Goal: Task Accomplishment & Management: Manage account settings

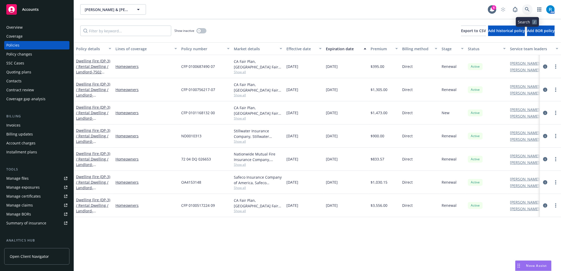
click at [527, 9] on icon at bounding box center [527, 9] width 5 height 5
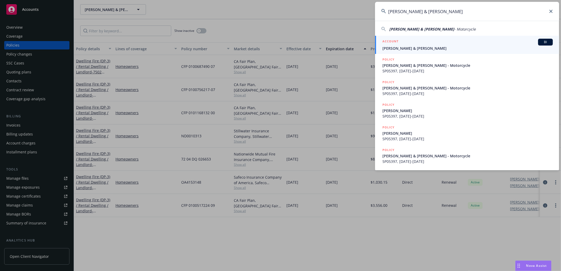
type input "[PERSON_NAME] & [PERSON_NAME]"
click at [409, 43] on div "ACCOUNT BI" at bounding box center [467, 42] width 170 height 7
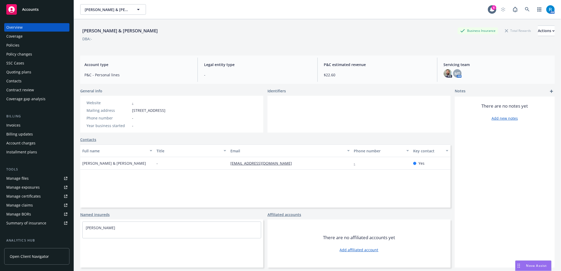
click at [29, 47] on div "Policies" at bounding box center [36, 45] width 61 height 8
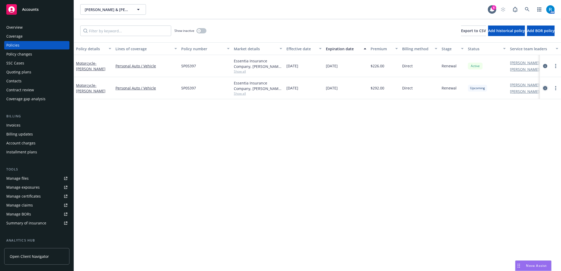
click at [544, 87] on icon "circleInformation" at bounding box center [545, 88] width 4 height 4
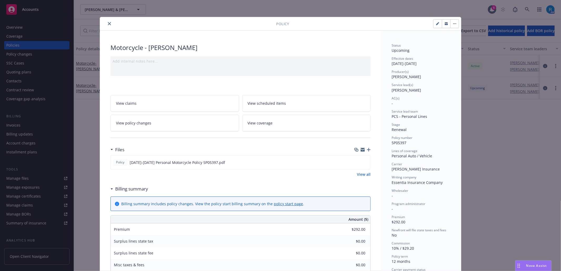
click at [313, 126] on link "View coverage" at bounding box center [306, 123] width 129 height 17
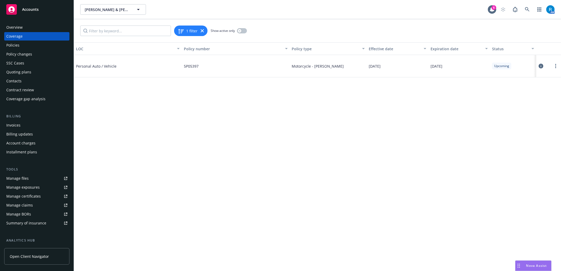
click at [540, 66] on icon at bounding box center [540, 66] width 5 height 5
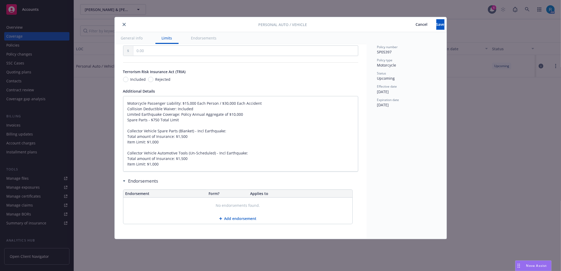
scroll to position [317, 0]
click at [127, 101] on textarea "Motorcycle Passenger Liability: $15,000 Each Person / $30,000 Each Accident Col…" at bounding box center [240, 133] width 235 height 75
type textarea "x"
type textarea "Motorcycle Passenger Liability: $15,000 Each Person / $30,000 Each Accident Col…"
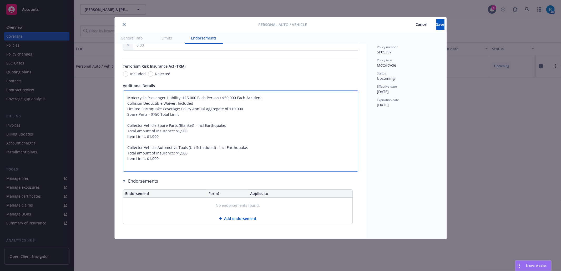
paste textarea "Bodily Injury $100,000 Each Person / $300,000 Each Accident Property Damage $10…"
type textarea "x"
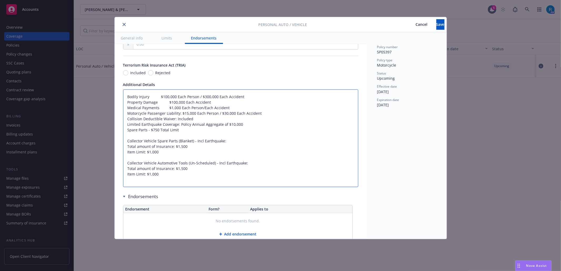
type textarea "Bodily Injury $100,000 Each Person / $300,000 Each Accident Property Damage $10…"
click at [244, 122] on textarea "Bodily Injury $100,000 Each Person / $300,000 Each Accident Property Damage $10…" at bounding box center [240, 137] width 235 height 97
type textarea "x"
type textarea "Bodily Injury $100,000 Each Person / $300,000 Each Accident Property Damage $10…"
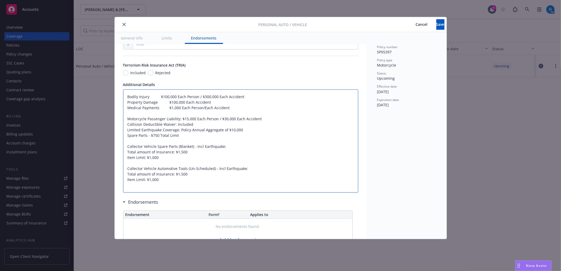
paste textarea "Uninsured/Underinsured Motorists $100,000 Each Person / $300,000 Each Accident"
type textarea "x"
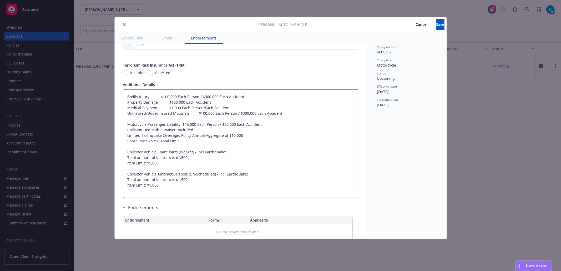
type textarea "Bodily Injury $100,000 Each Person / $300,000 Each Accident Property Damage $10…"
click at [166, 198] on textarea "Bodily Injury $100,000 Each Person / $300,000 Each Accident Property Damage $10…" at bounding box center [240, 143] width 235 height 109
type textarea "x"
type textarea "Bodily Injury $100,000 Each Person / $300,000 Each Accident Property Damage $10…"
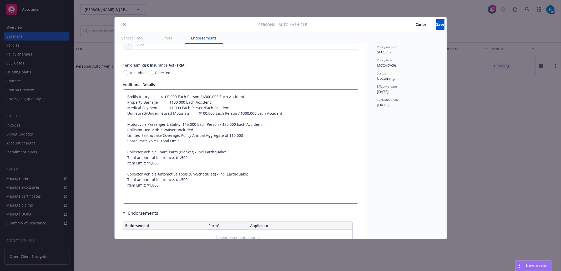
paste textarea "Deductible "Comprehensive: $500 Collision: $500""
type textarea "x"
type textarea "Bodily Injury $100,000 Each Person / $300,000 Each Accident Property Damage $10…"
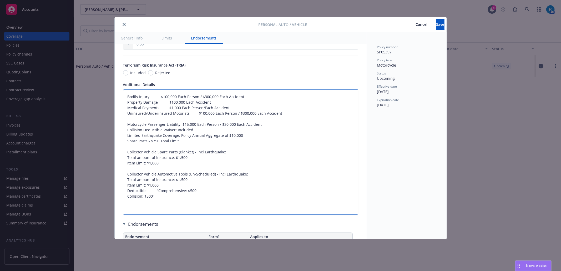
click at [142, 214] on textarea "Bodily Injury $100,000 Each Person / $300,000 Each Accident Property Damage $10…" at bounding box center [240, 151] width 235 height 125
paste textarea "Deductible "Comprehensive: $500 Collision: $500""
type textarea "x"
type textarea "Bodily Injury $100,000 Each Person / $300,000 Each Accident Property Damage $10…"
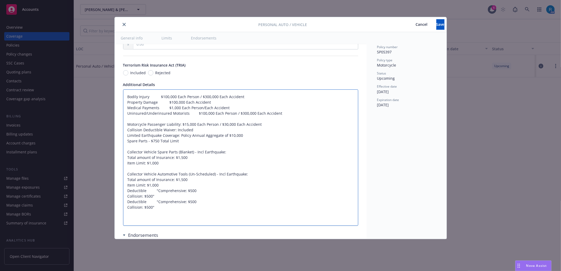
drag, startPoint x: 147, startPoint y: 206, endPoint x: 124, endPoint y: 203, distance: 23.1
click at [124, 203] on textarea "Bodily Injury $100,000 Each Person / $300,000 Each Accident Property Damage $10…" at bounding box center [240, 157] width 235 height 136
type textarea "x"
type textarea "Bodily Injury $100,000 Each Person / $300,000 Each Accident Property Damage $10…"
type textarea "x"
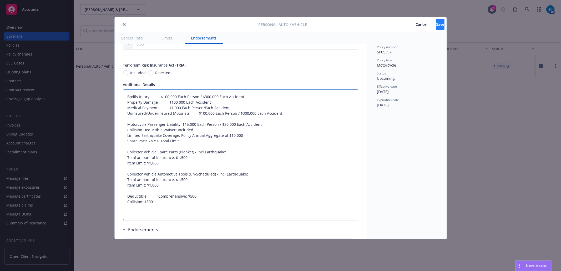
type textarea "Bodily Injury $100,000 Each Person / $300,000 Each Accident Property Damage $10…"
click at [436, 22] on button "Save" at bounding box center [440, 24] width 8 height 11
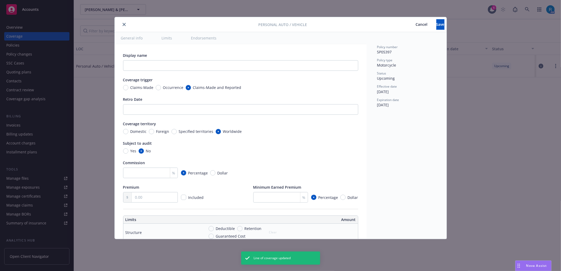
click at [20, 29] on div "Personal Auto / Vehicle Cancel Save General info Limits Endorsements Display na…" at bounding box center [280, 135] width 561 height 271
type textarea "x"
type textarea "Bodily Injury $100,000 Each Person / $300,000 Each Accident Property Damage $10…"
click at [124, 21] on div "Personal Auto / Vehicle Cancel Save" at bounding box center [281, 24] width 332 height 15
click at [123, 24] on icon "close" at bounding box center [123, 24] width 3 height 3
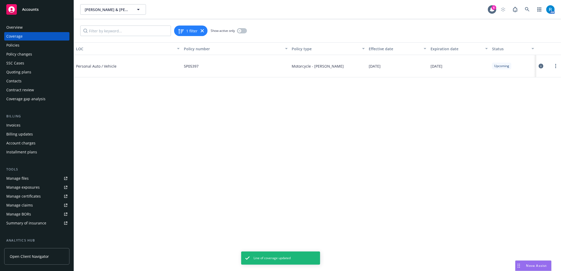
click at [18, 27] on div "Overview" at bounding box center [14, 27] width 16 height 8
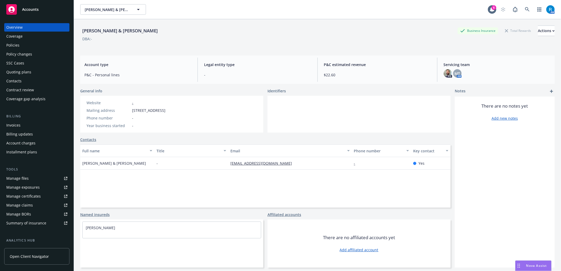
click at [17, 64] on div "SSC Cases" at bounding box center [15, 63] width 18 height 8
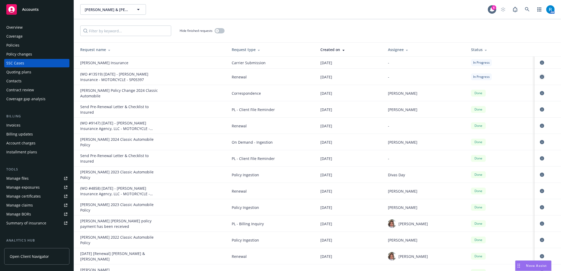
click at [540, 77] on icon "circleInformation" at bounding box center [542, 77] width 4 height 4
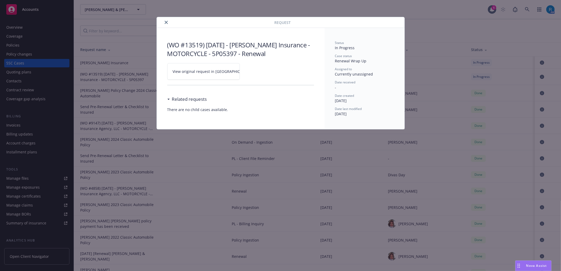
click at [254, 71] on icon at bounding box center [255, 71] width 3 height 3
